Goal: Check status

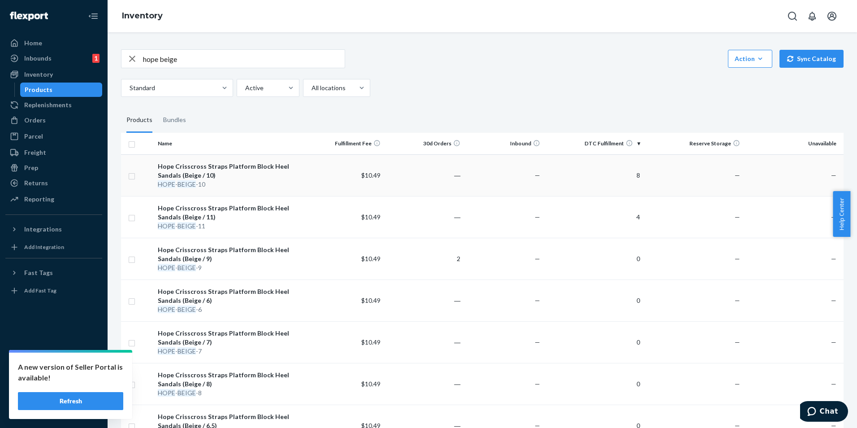
scroll to position [90, 0]
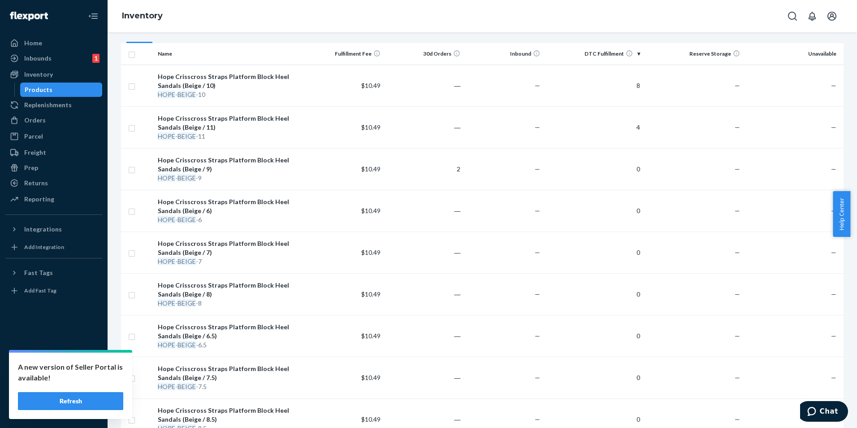
click at [75, 399] on button "Refresh" at bounding box center [70, 401] width 105 height 18
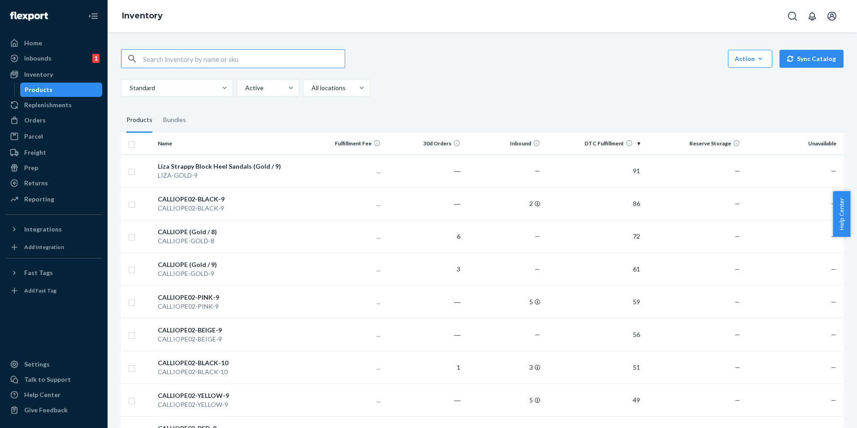
click at [158, 59] on input "text" at bounding box center [244, 59] width 202 height 18
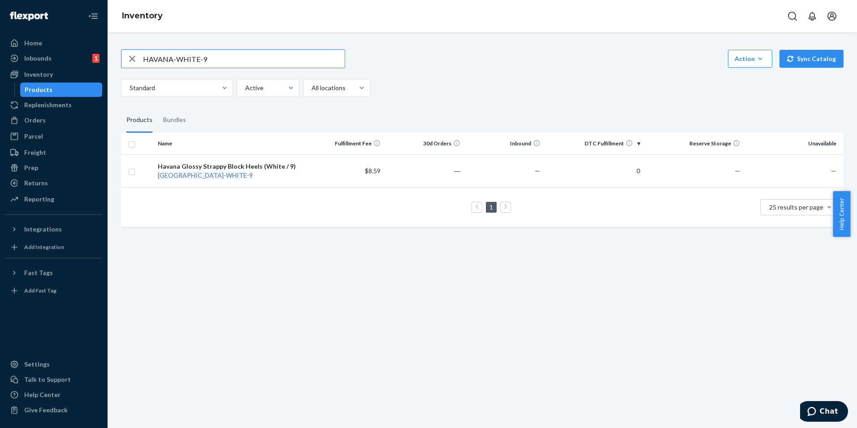
drag, startPoint x: 236, startPoint y: 58, endPoint x: 144, endPoint y: 70, distance: 93.2
click at [144, 70] on div "HAVANA-WHITE-9 Action Create product Create bundle Bulk create products Bulk up…" at bounding box center [482, 73] width 723 height 48
type input "lacey black 9"
